Goal: Book appointment/travel/reservation

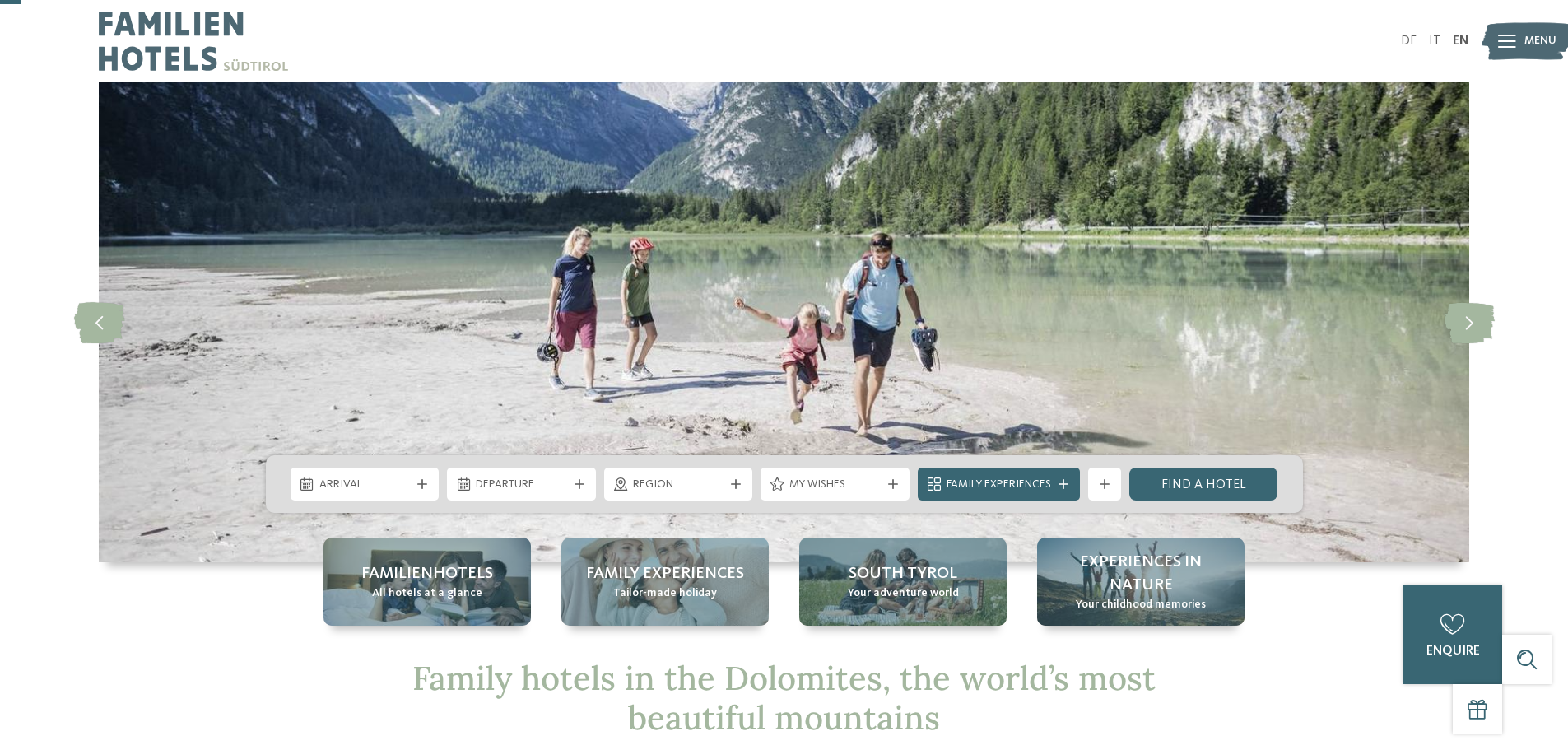
scroll to position [330, 0]
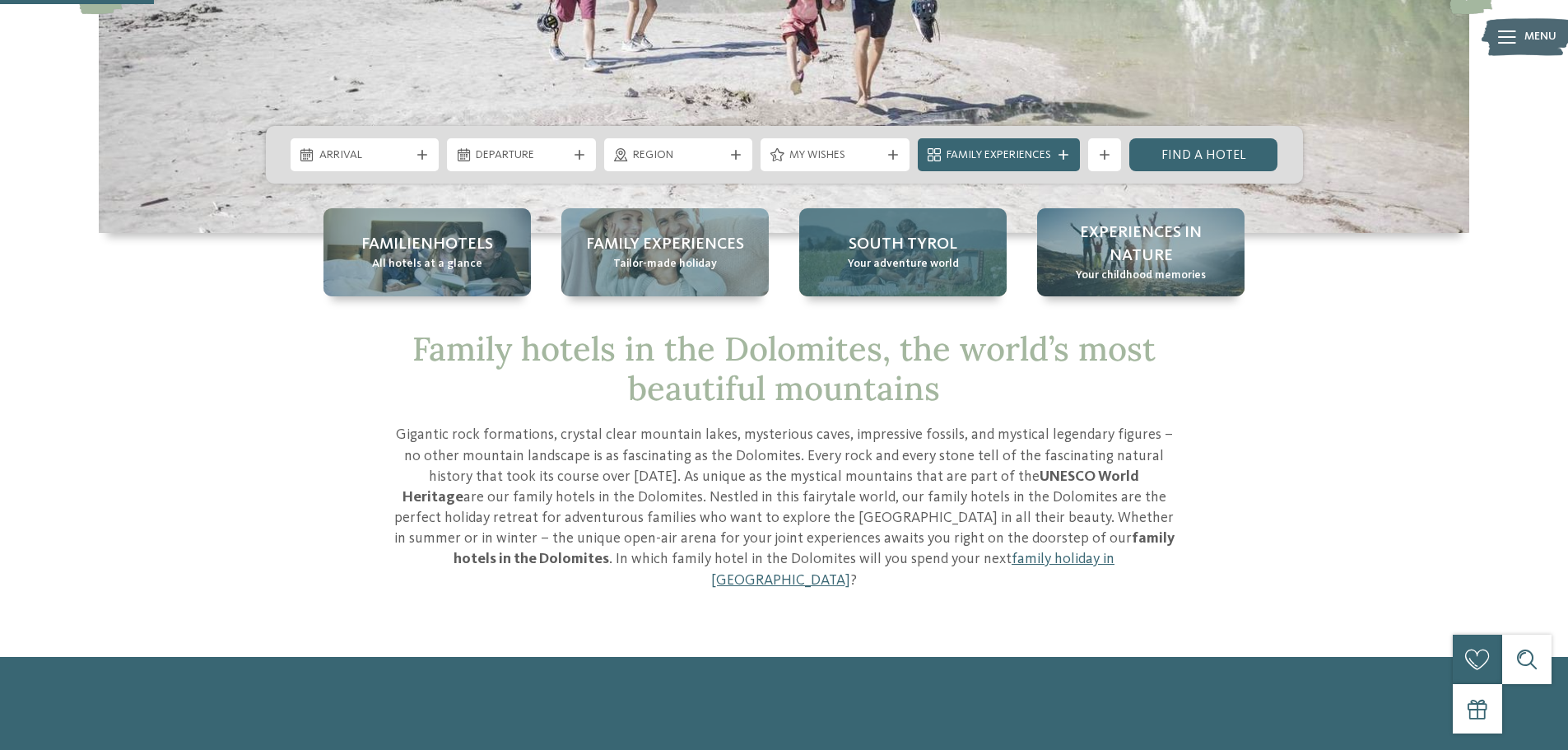
click at [928, 263] on span "Your adventure world" at bounding box center [903, 264] width 111 height 16
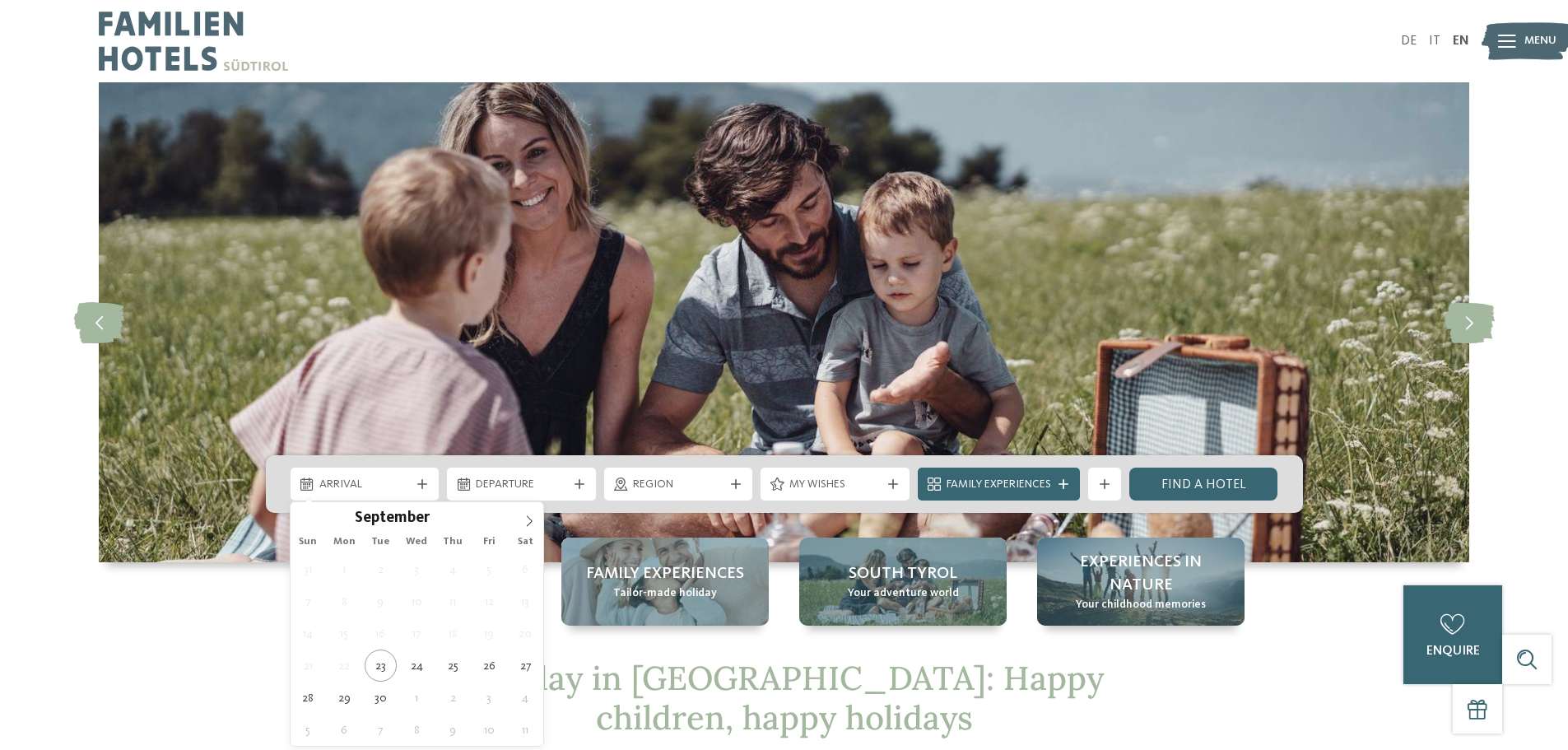
click at [330, 475] on div "Arrival" at bounding box center [365, 484] width 99 height 18
click at [535, 520] on icon at bounding box center [529, 521] width 12 height 12
click at [534, 520] on icon at bounding box center [529, 521] width 12 height 12
type input "****"
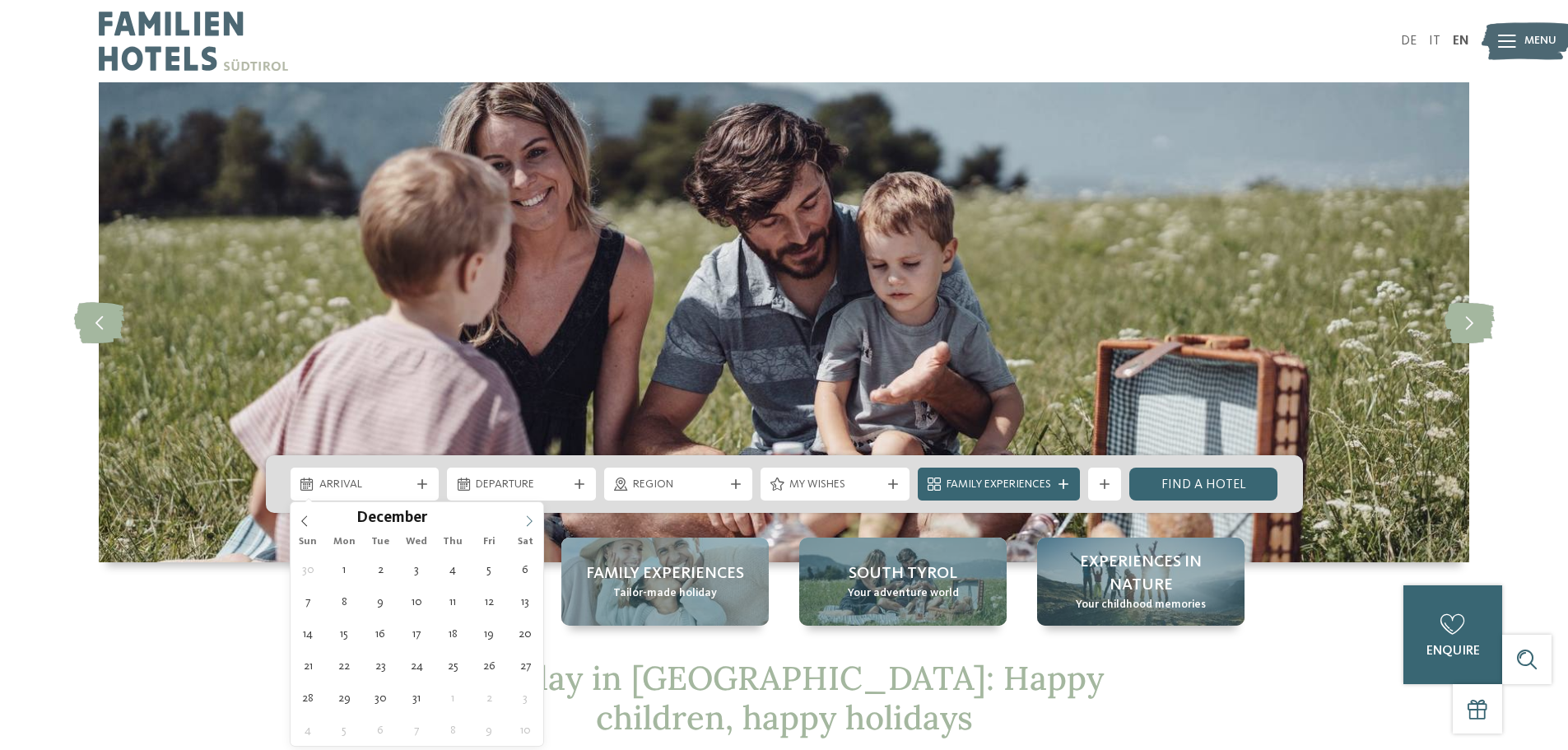
click at [534, 520] on icon at bounding box center [529, 521] width 12 height 12
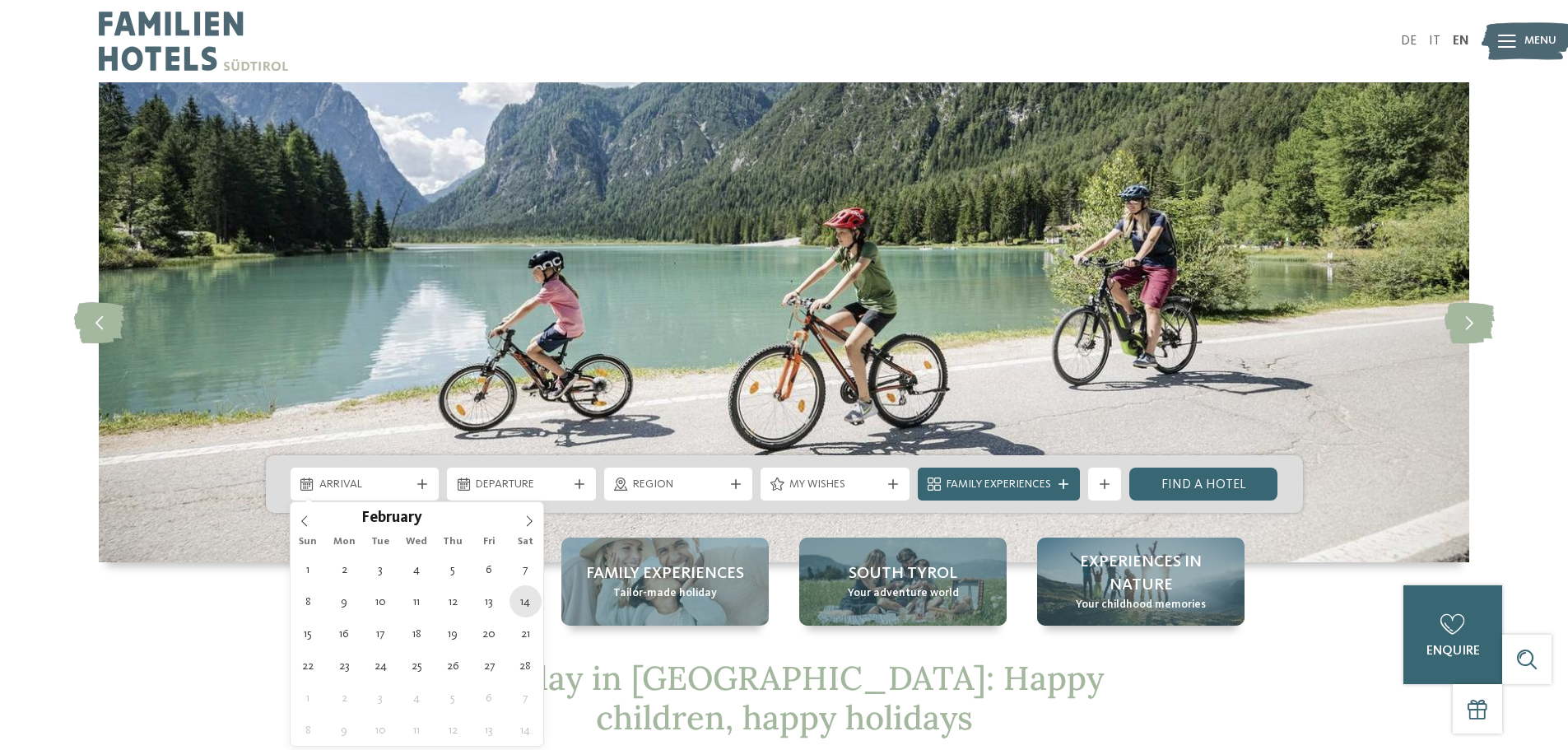
type div "[DATE]"
type input "****"
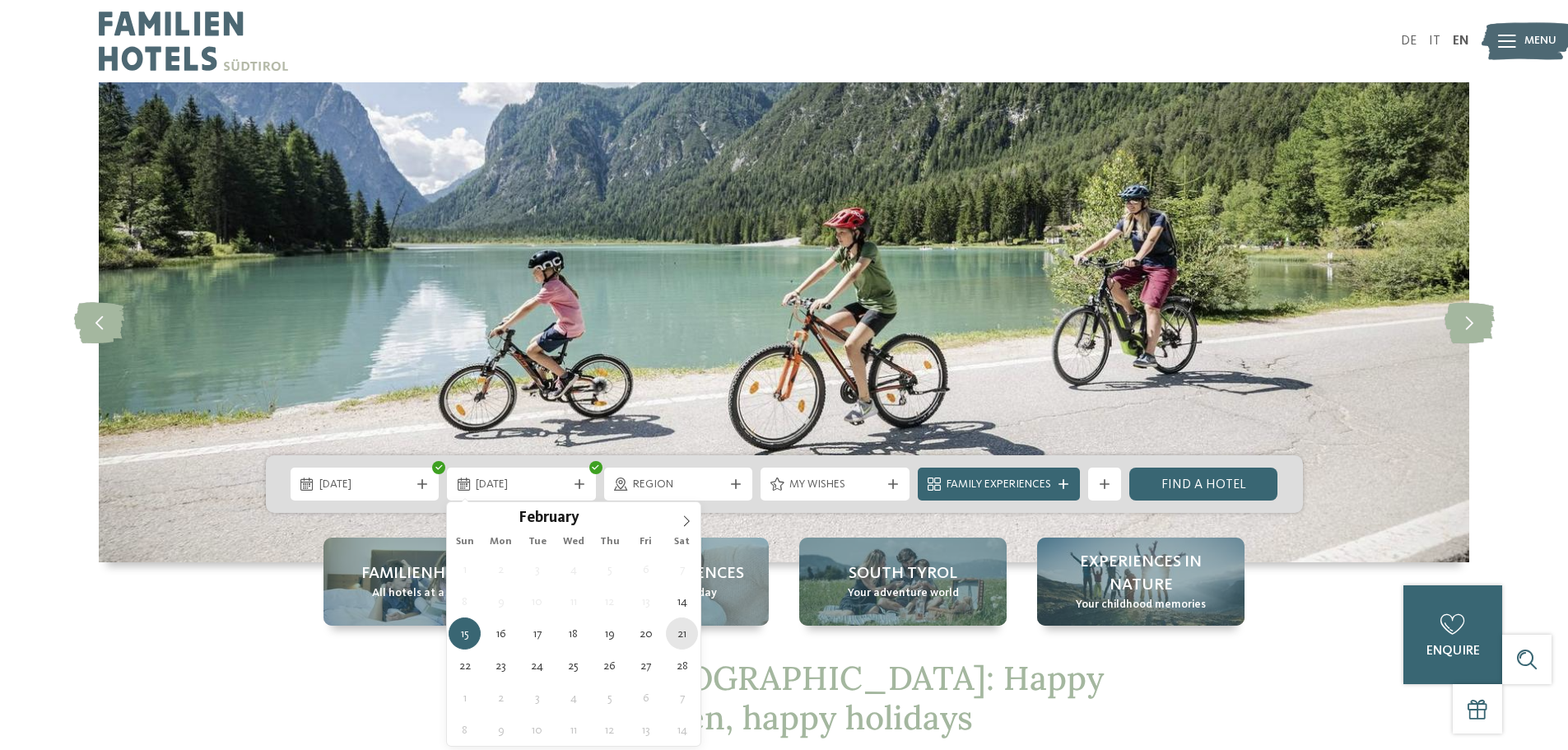
type div "[DATE]"
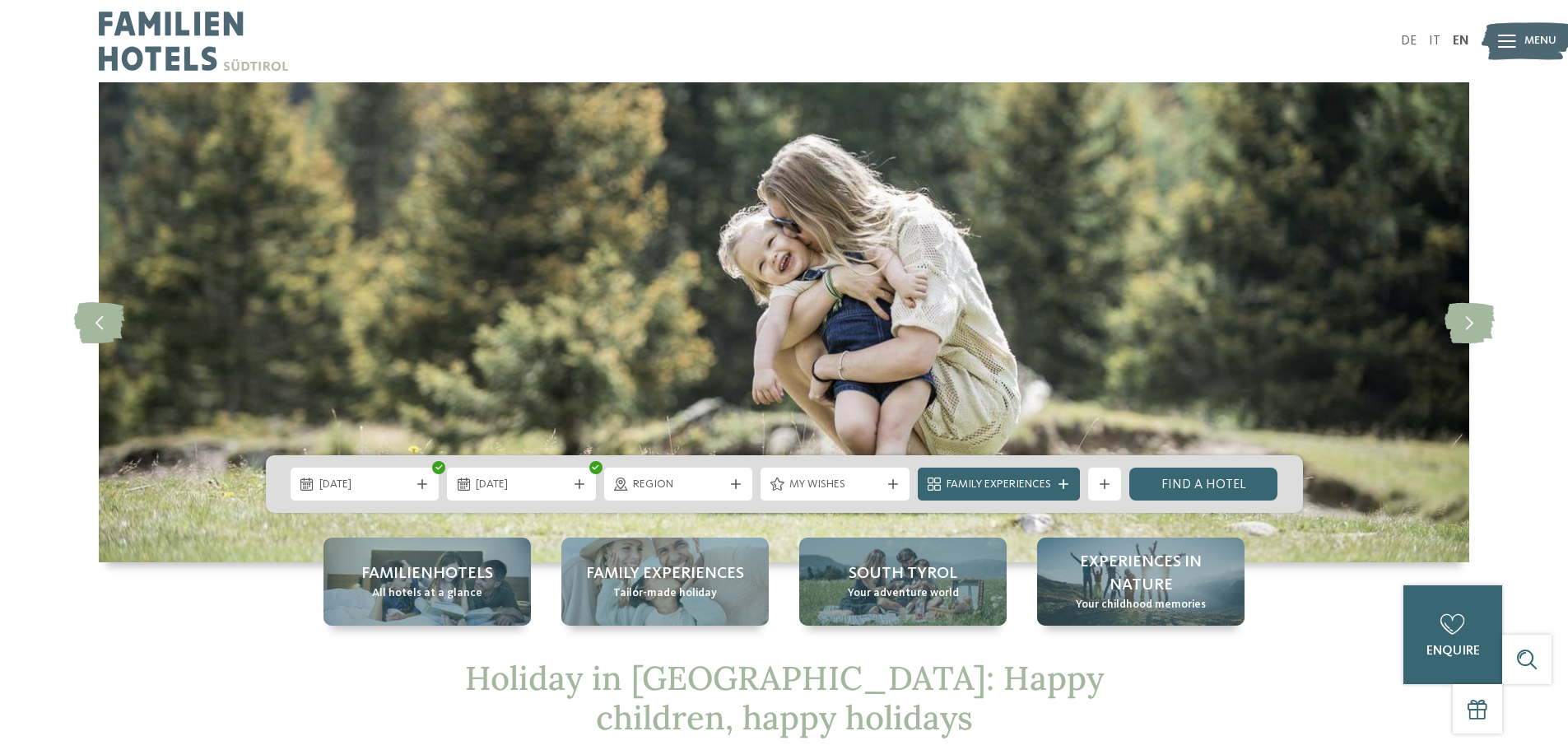
click at [697, 478] on span "Region" at bounding box center [679, 485] width 91 height 16
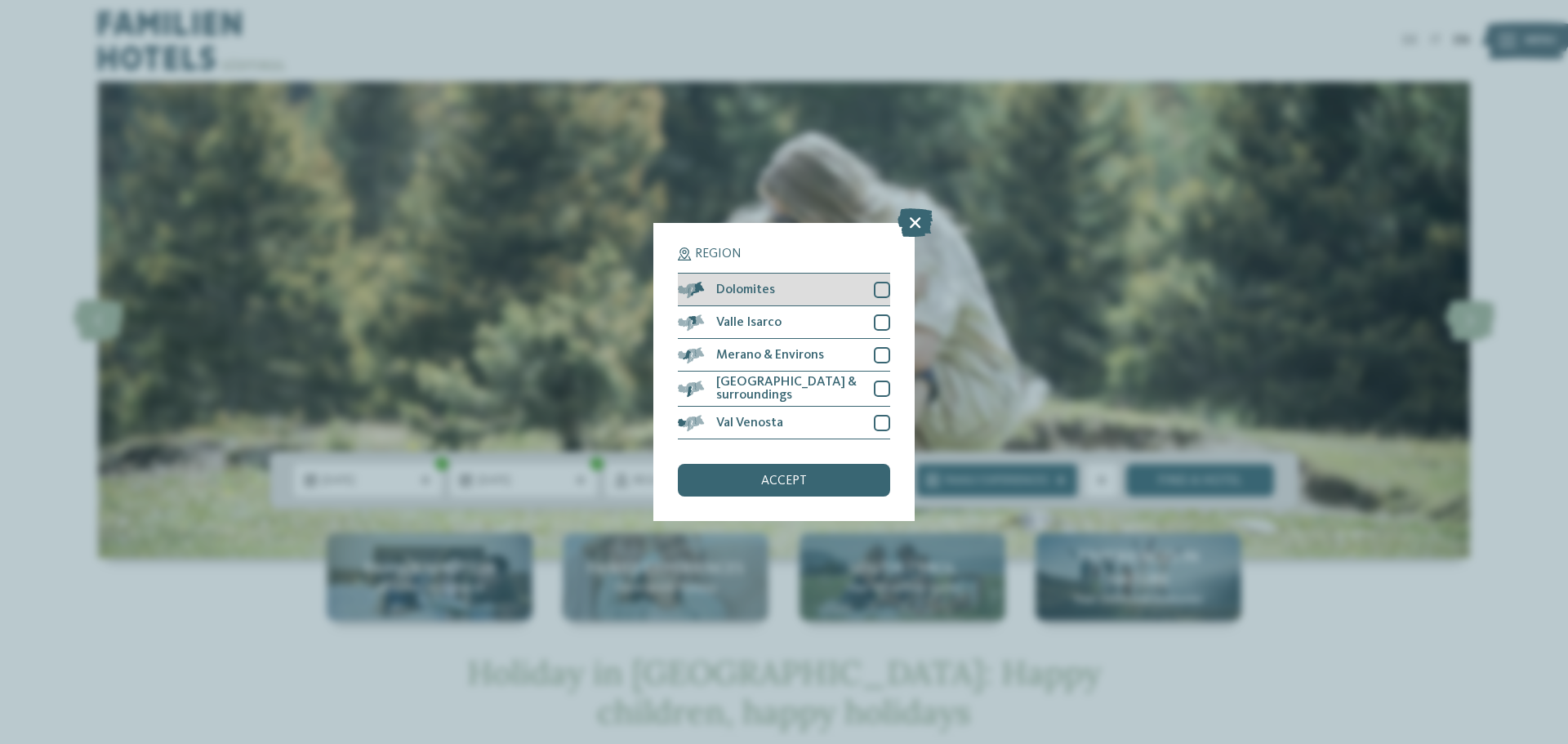
click at [882, 288] on div at bounding box center [882, 290] width 16 height 16
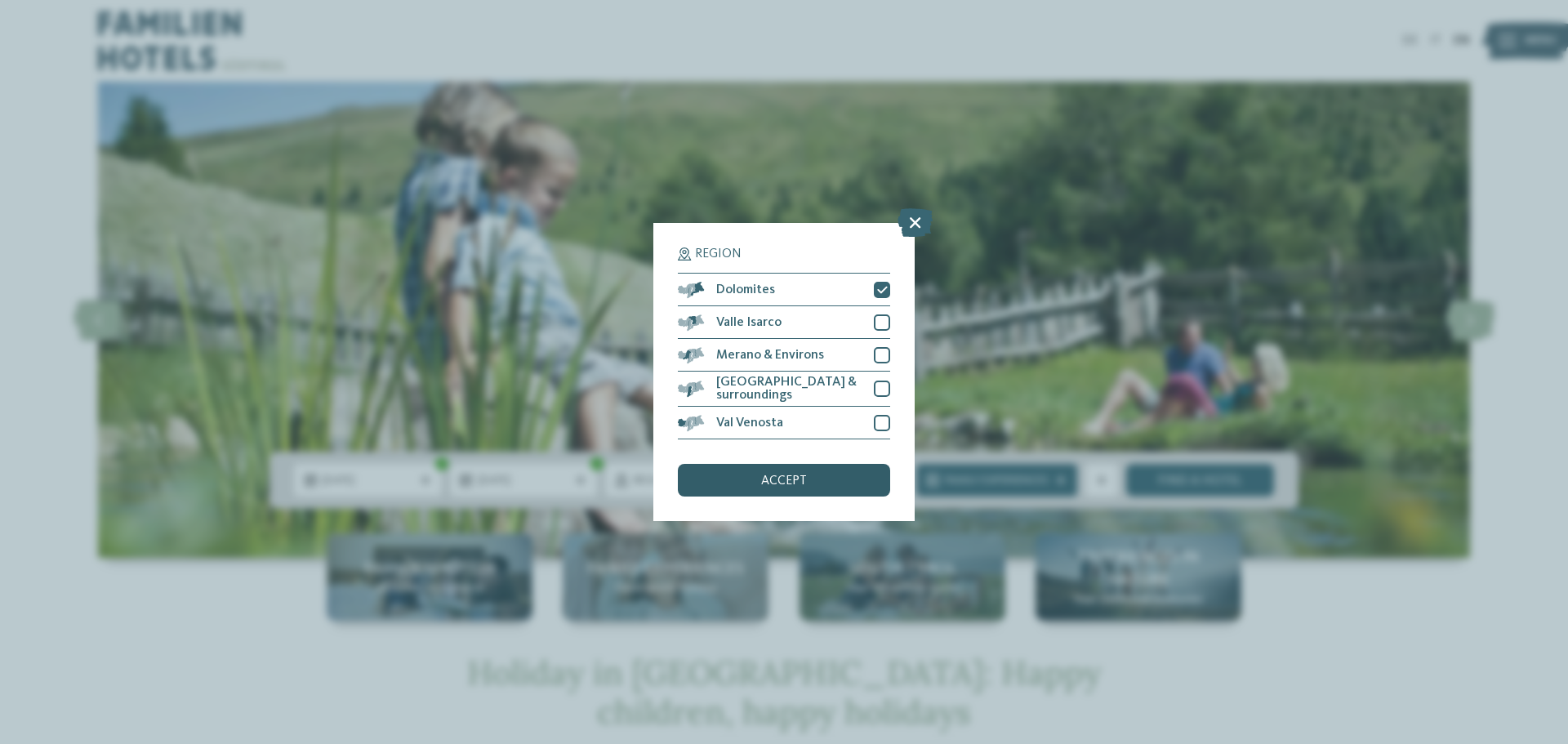
click at [836, 478] on div "accept" at bounding box center [784, 480] width 212 height 33
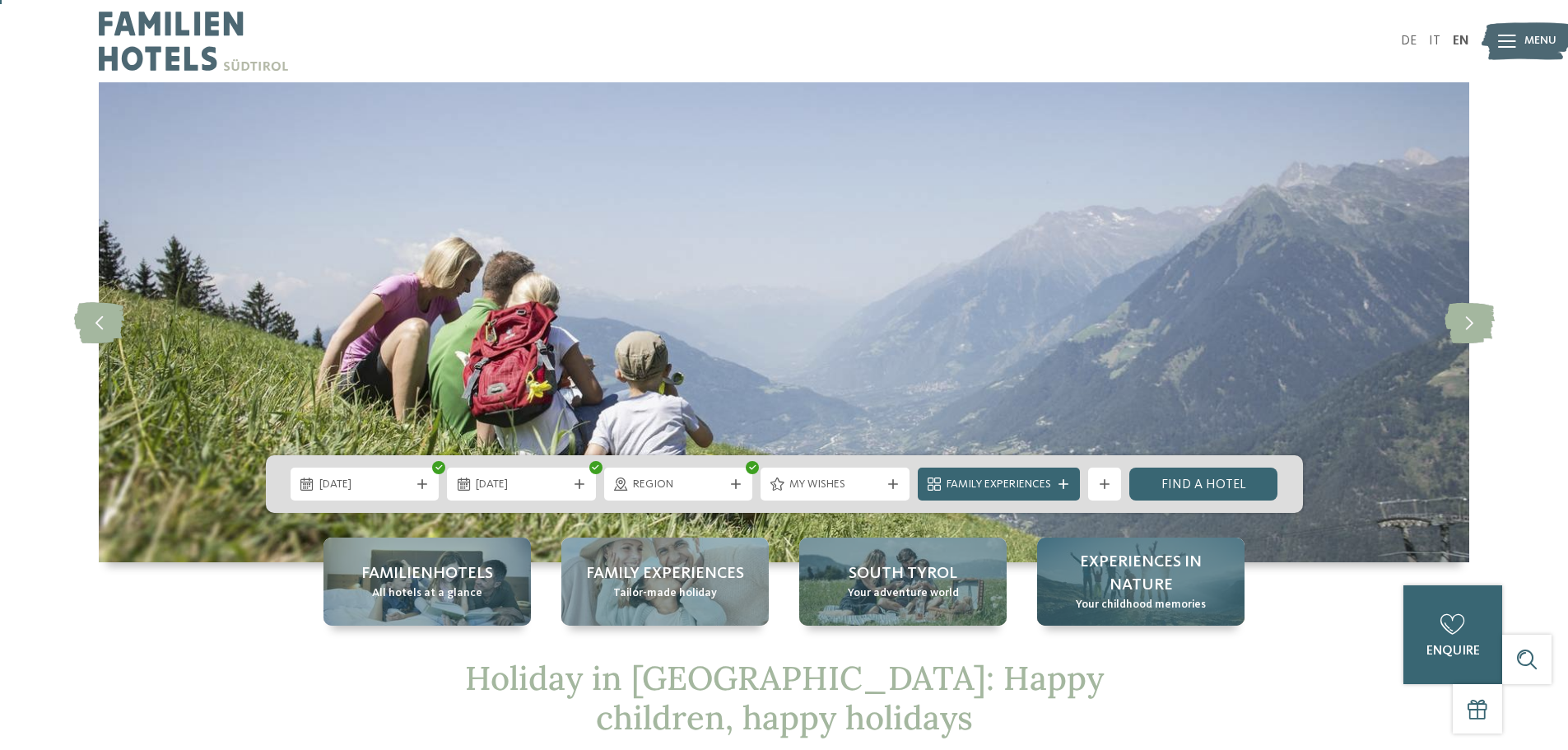
scroll to position [82, 0]
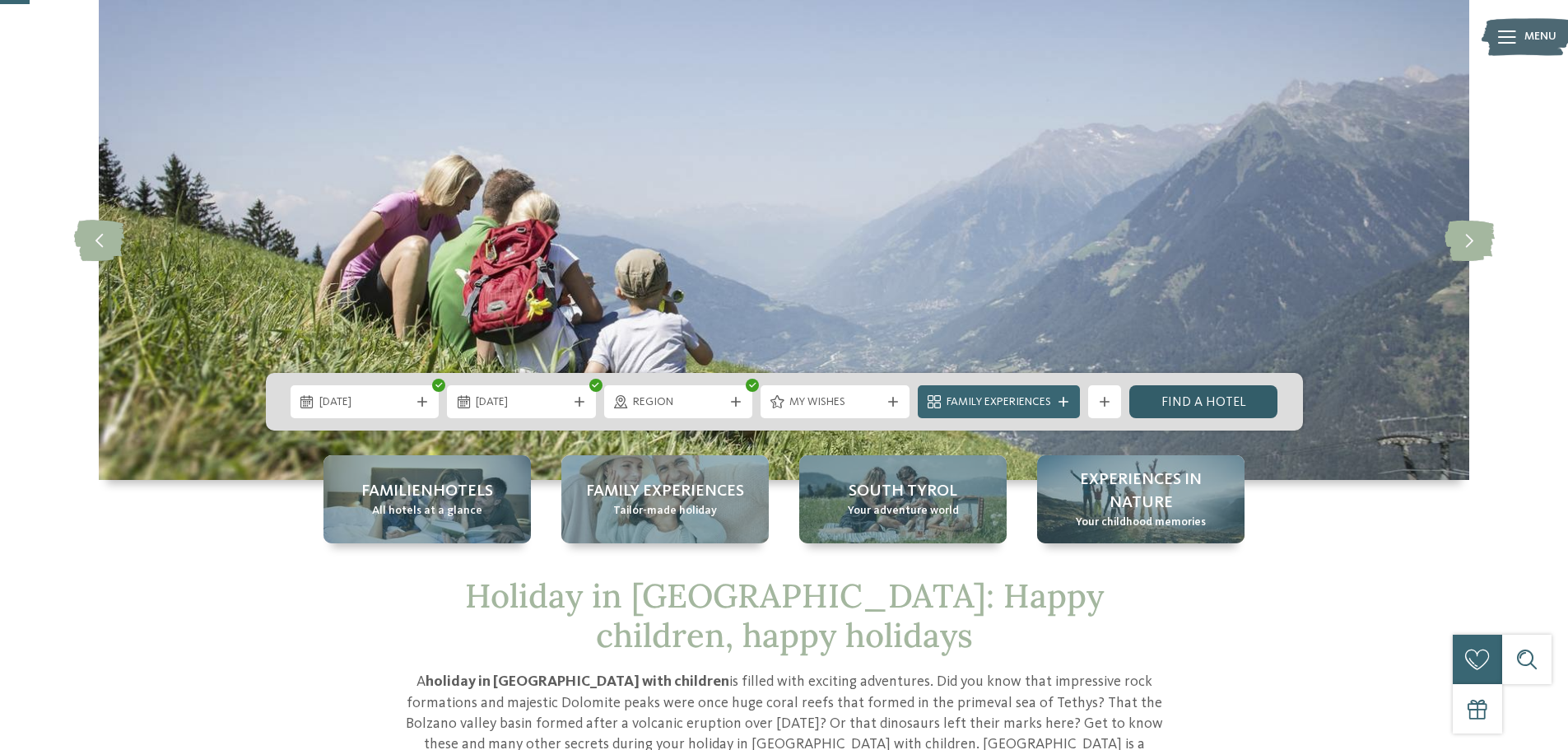
click at [1190, 404] on link "Find a hotel" at bounding box center [1204, 401] width 149 height 33
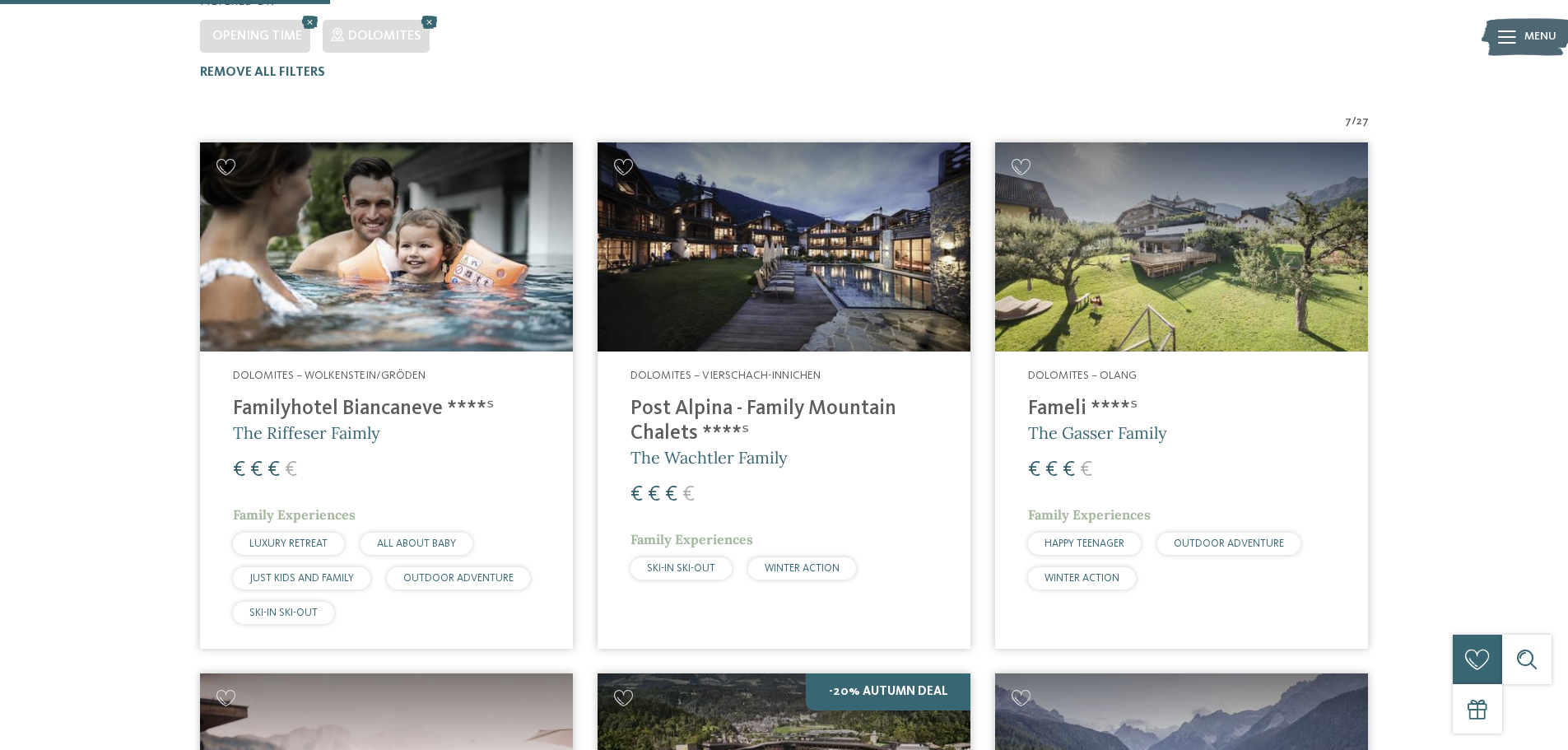
scroll to position [830, 0]
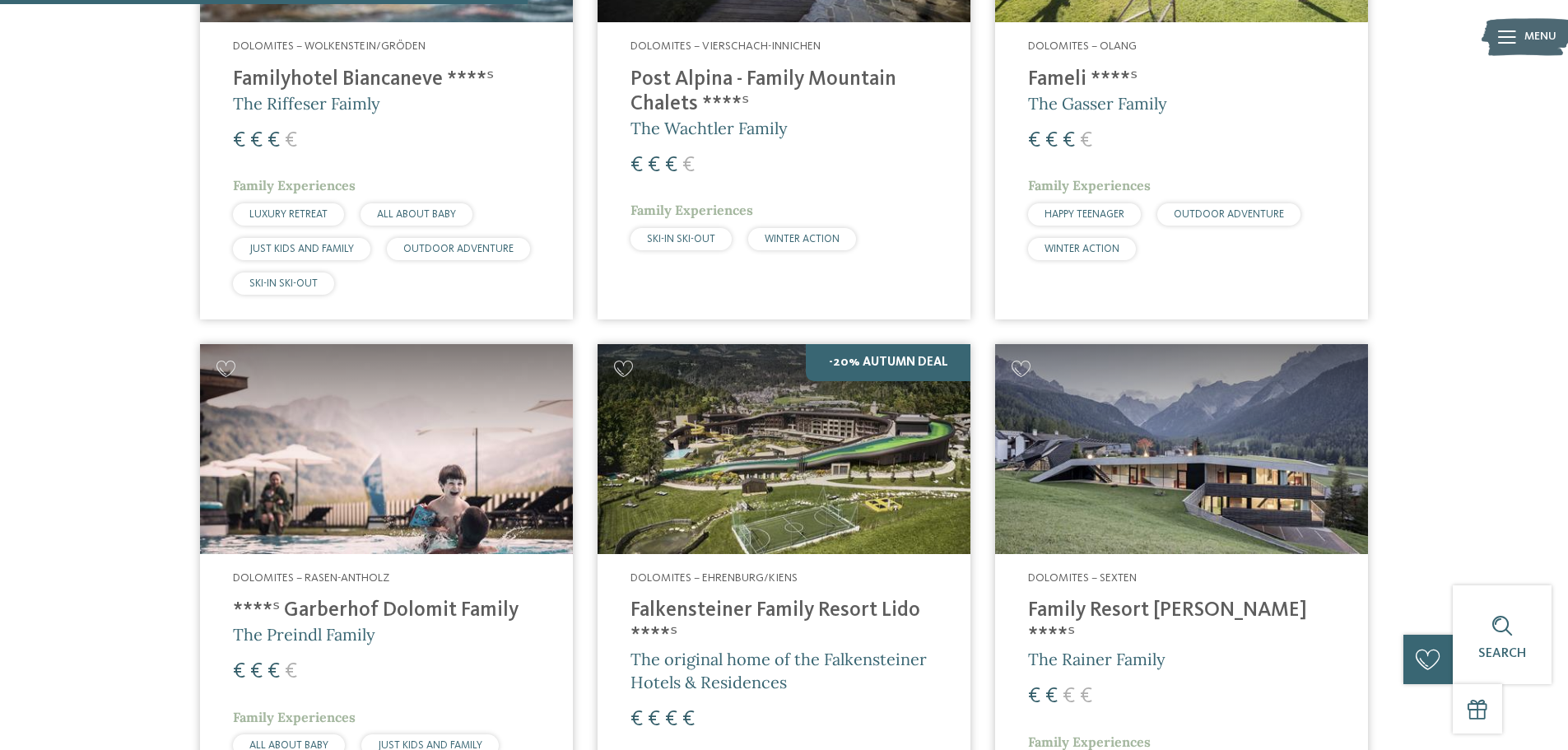
click at [318, 599] on h4 "****ˢ Garberhof Dolomit Family" at bounding box center [386, 611] width 307 height 25
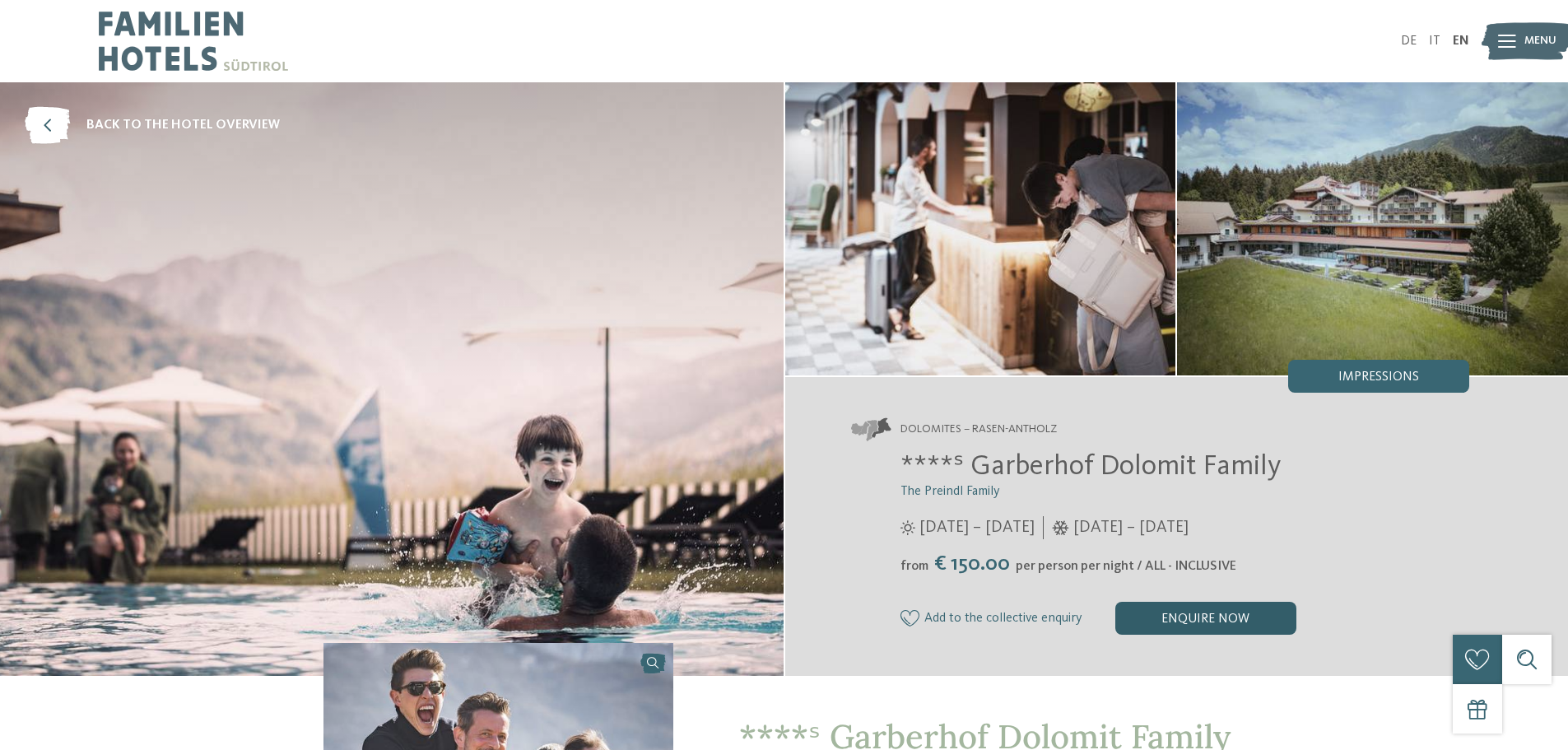
click at [1210, 623] on div "enquire now" at bounding box center [1206, 618] width 181 height 33
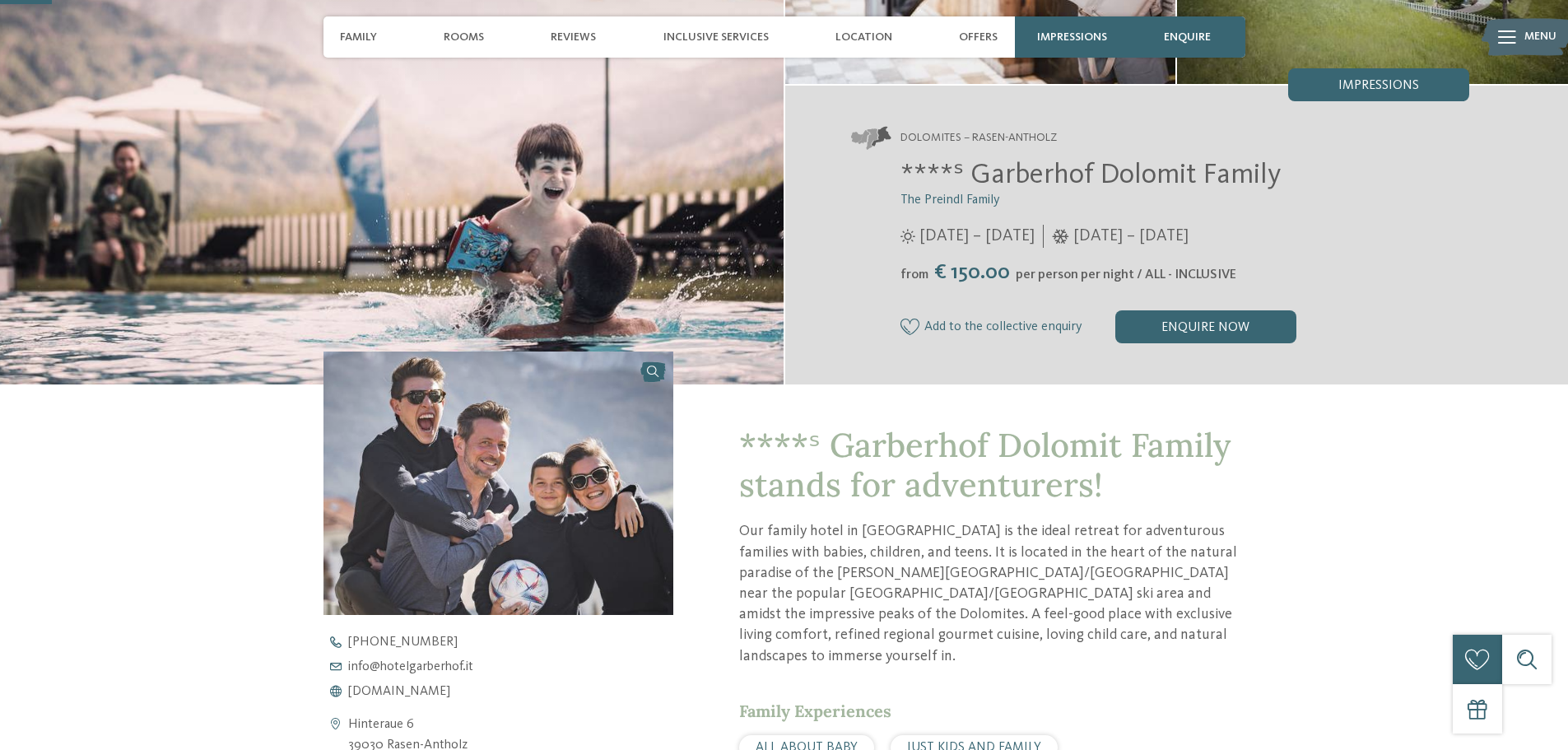
scroll to position [330, 0]
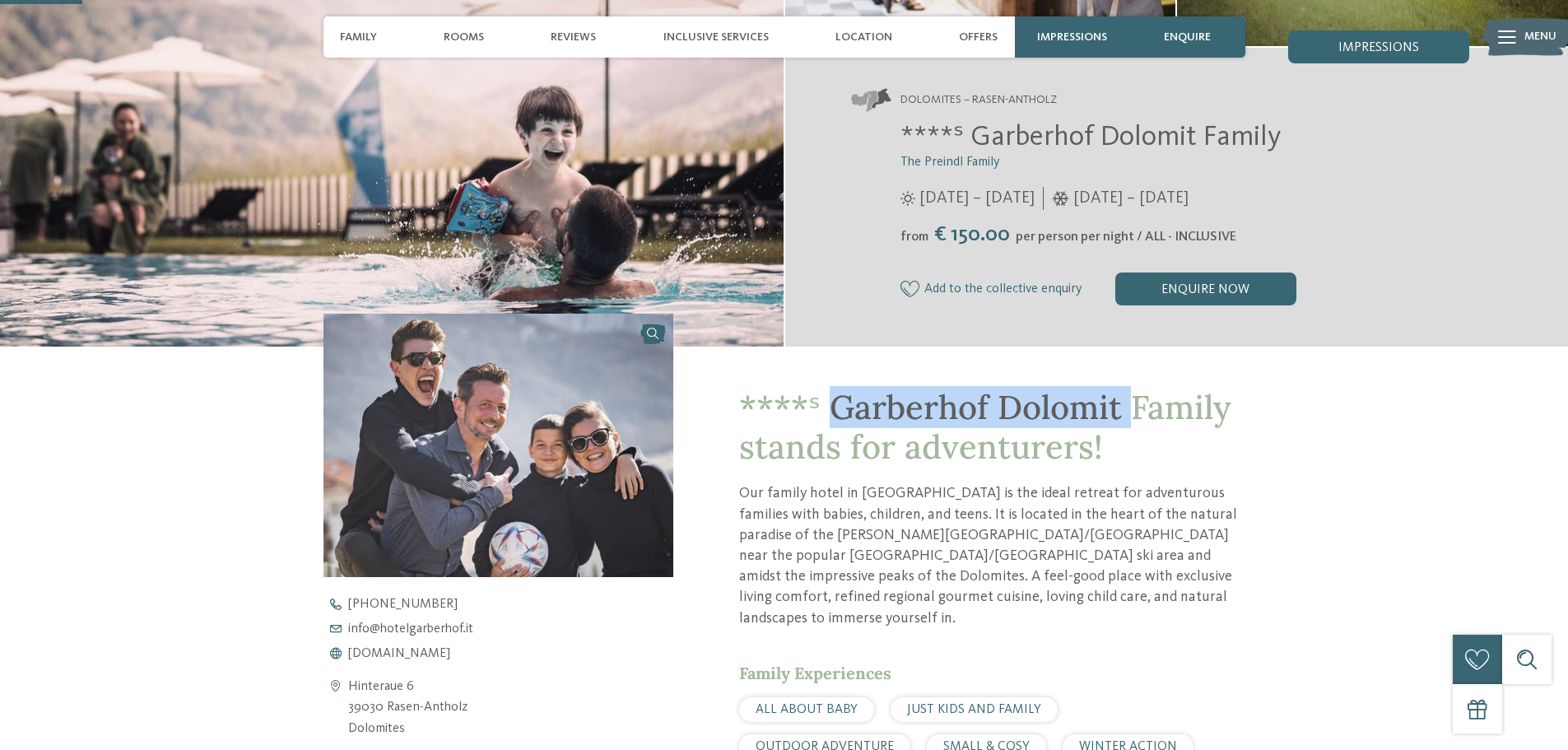
drag, startPoint x: 857, startPoint y: 404, endPoint x: 1129, endPoint y: 395, distance: 272.1
click at [1129, 395] on span "****ˢ Garberhof Dolomit Family stands for adventurers!" at bounding box center [985, 427] width 492 height 82
